Goal: Task Accomplishment & Management: Manage account settings

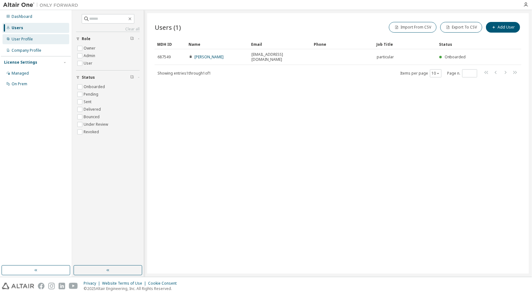
click at [21, 39] on div "User Profile" at bounding box center [22, 39] width 21 height 5
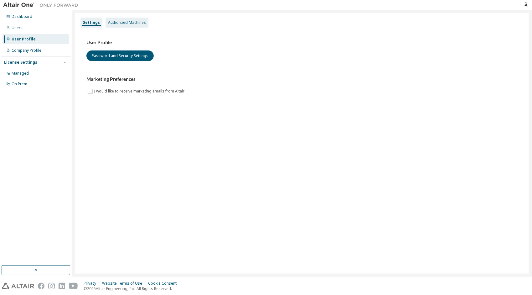
click at [121, 23] on div "Authorized Machines" at bounding box center [127, 22] width 38 height 5
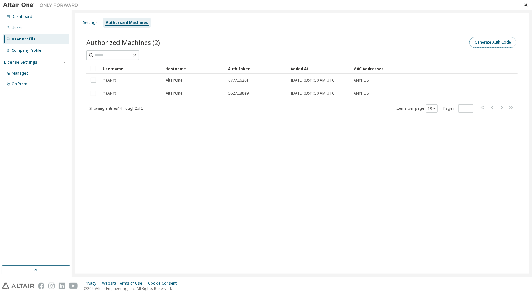
click at [482, 43] on button "Generate Auth Code" at bounding box center [492, 42] width 47 height 11
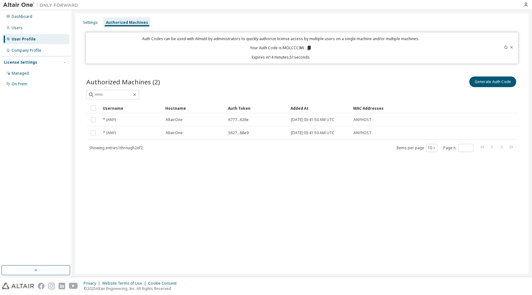
click at [308, 48] on icon at bounding box center [308, 48] width 3 height 4
click at [309, 48] on icon at bounding box center [308, 48] width 3 height 4
